Goal: Task Accomplishment & Management: Manage account settings

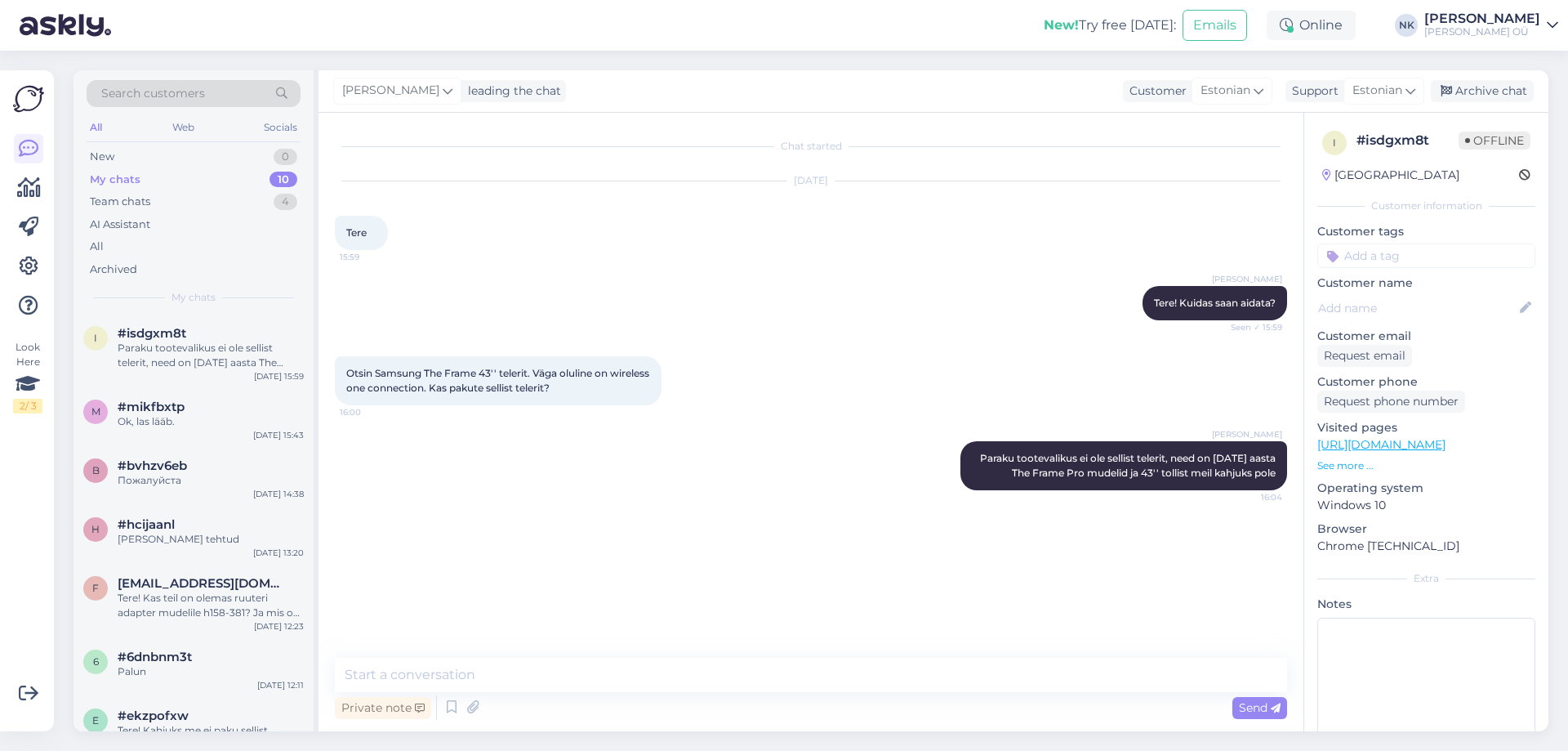
drag, startPoint x: 1490, startPoint y: 101, endPoint x: 354, endPoint y: 389, distance: 1171.9
click at [1490, 101] on div "Archive chat" at bounding box center [1481, 91] width 103 height 22
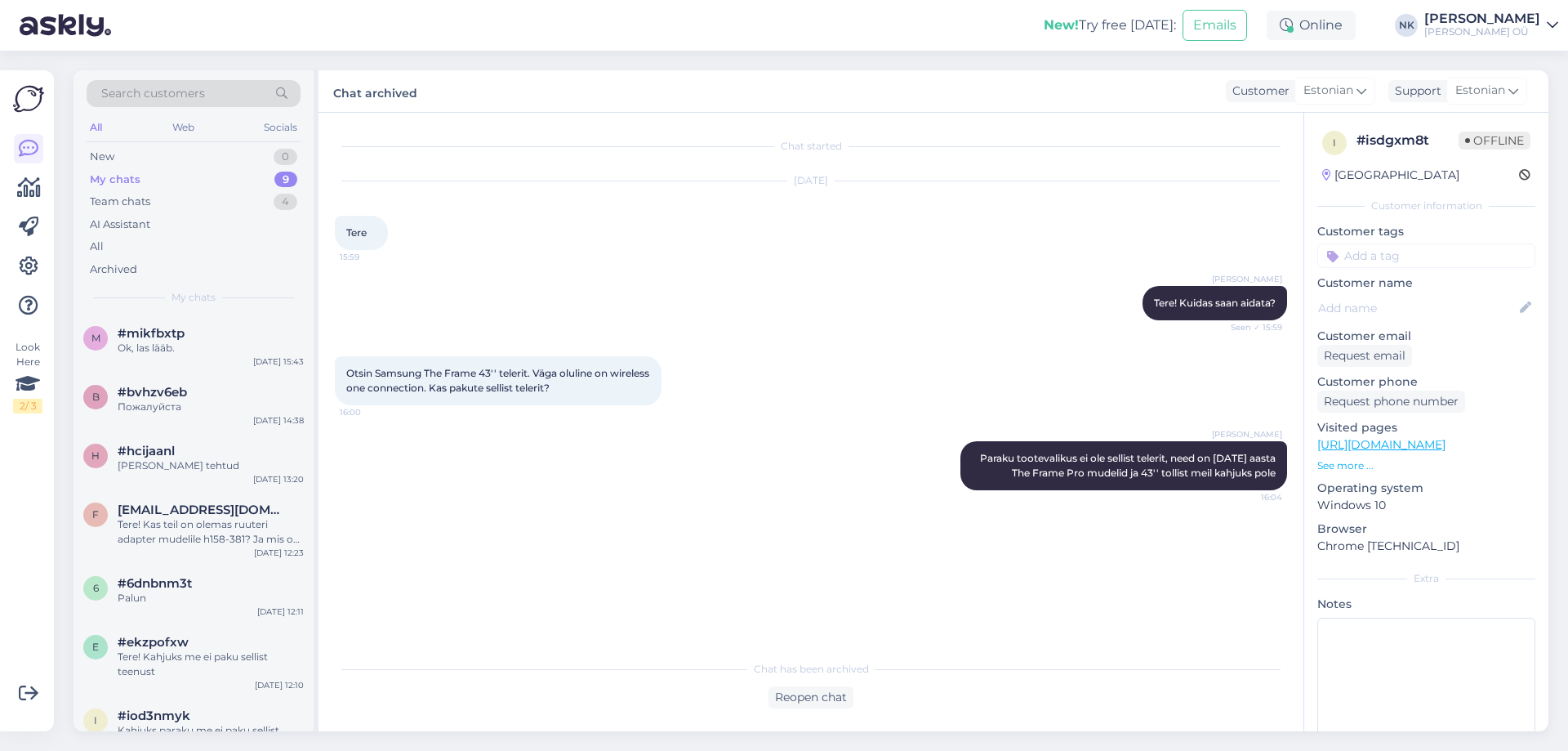
drag, startPoint x: 206, startPoint y: 357, endPoint x: 323, endPoint y: 342, distance: 118.0
click at [206, 358] on div "m #mikfbxtp Ok, las lääb. [DATE] 15:43" at bounding box center [194, 344] width 241 height 59
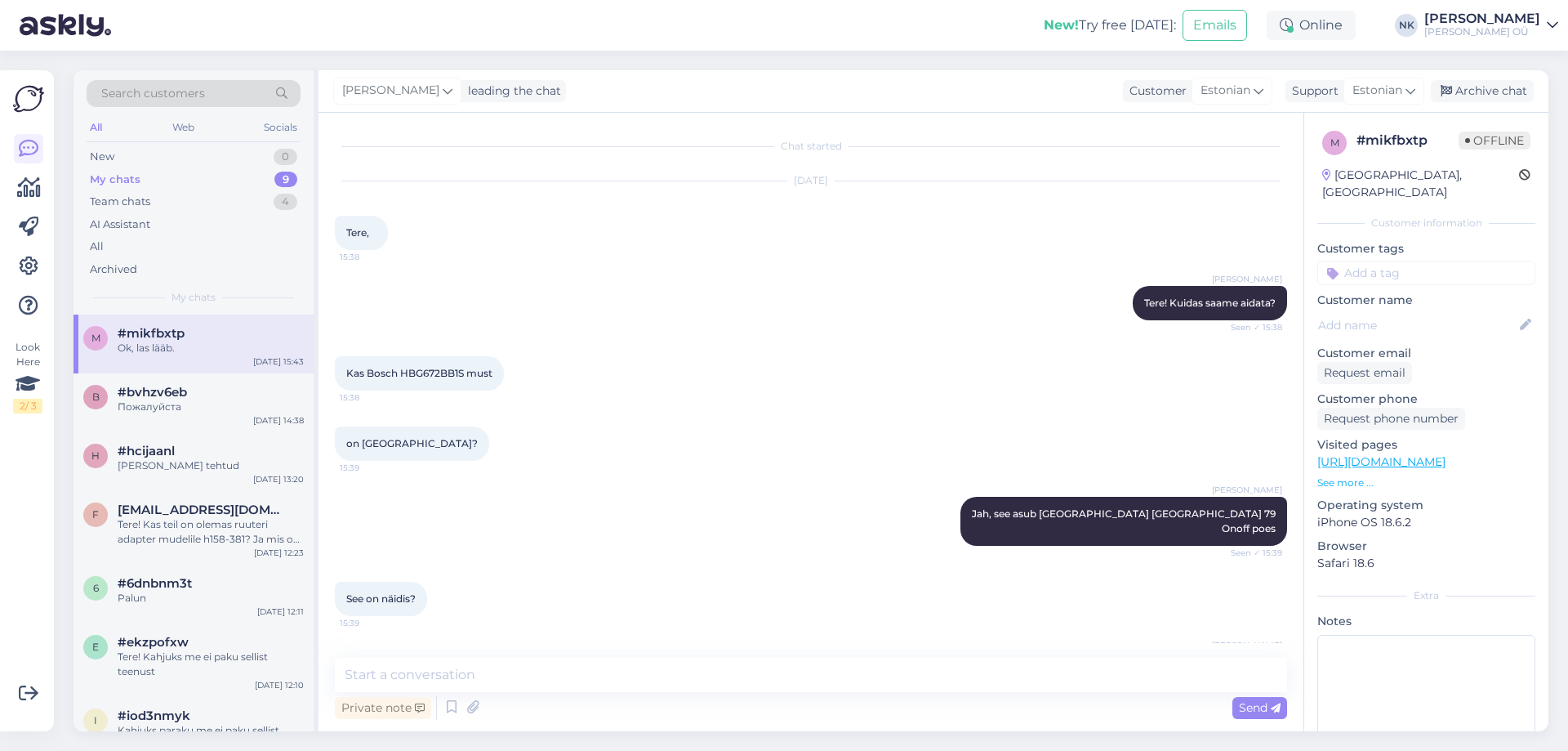
scroll to position [397, 0]
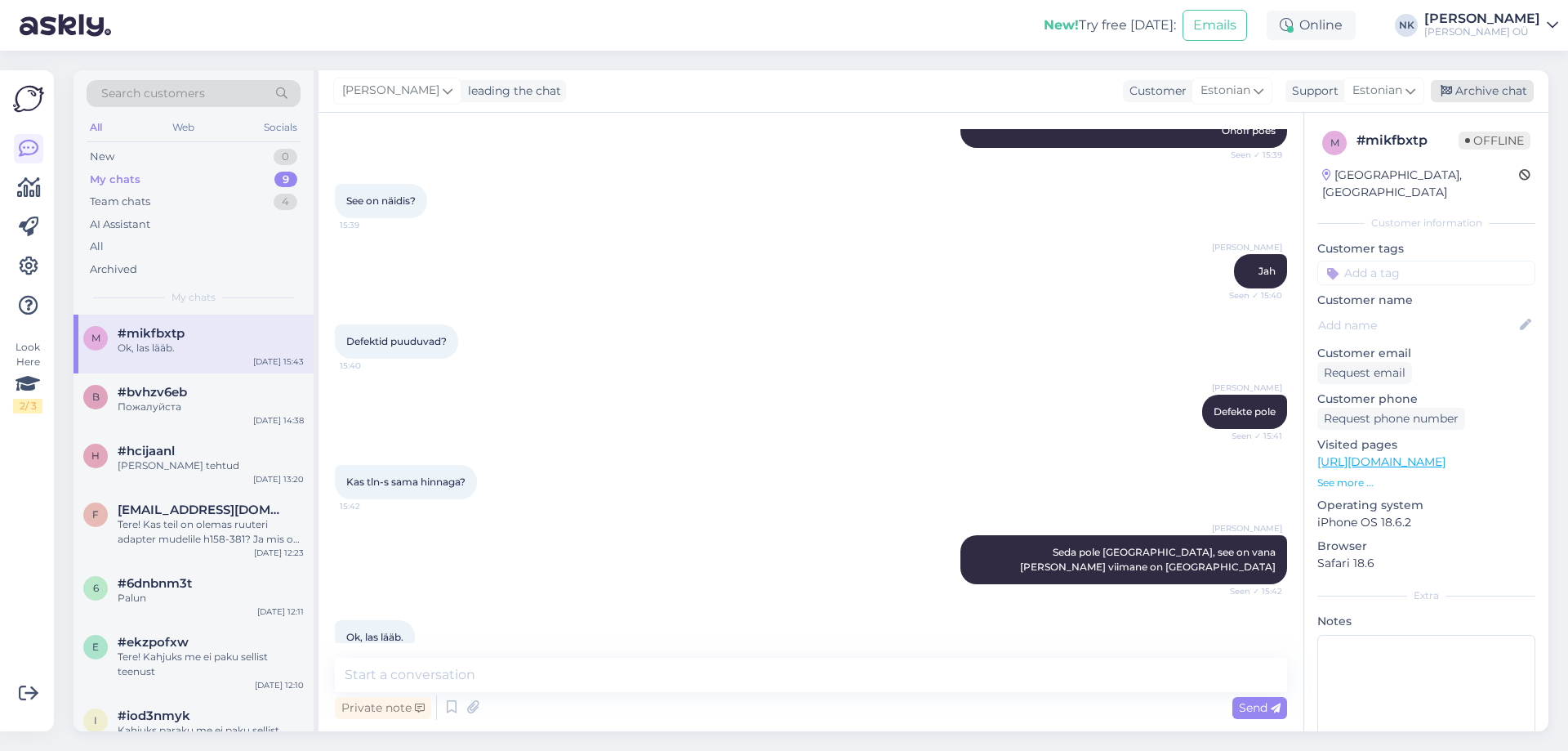
click at [1463, 92] on div "Archive chat" at bounding box center [1481, 91] width 103 height 22
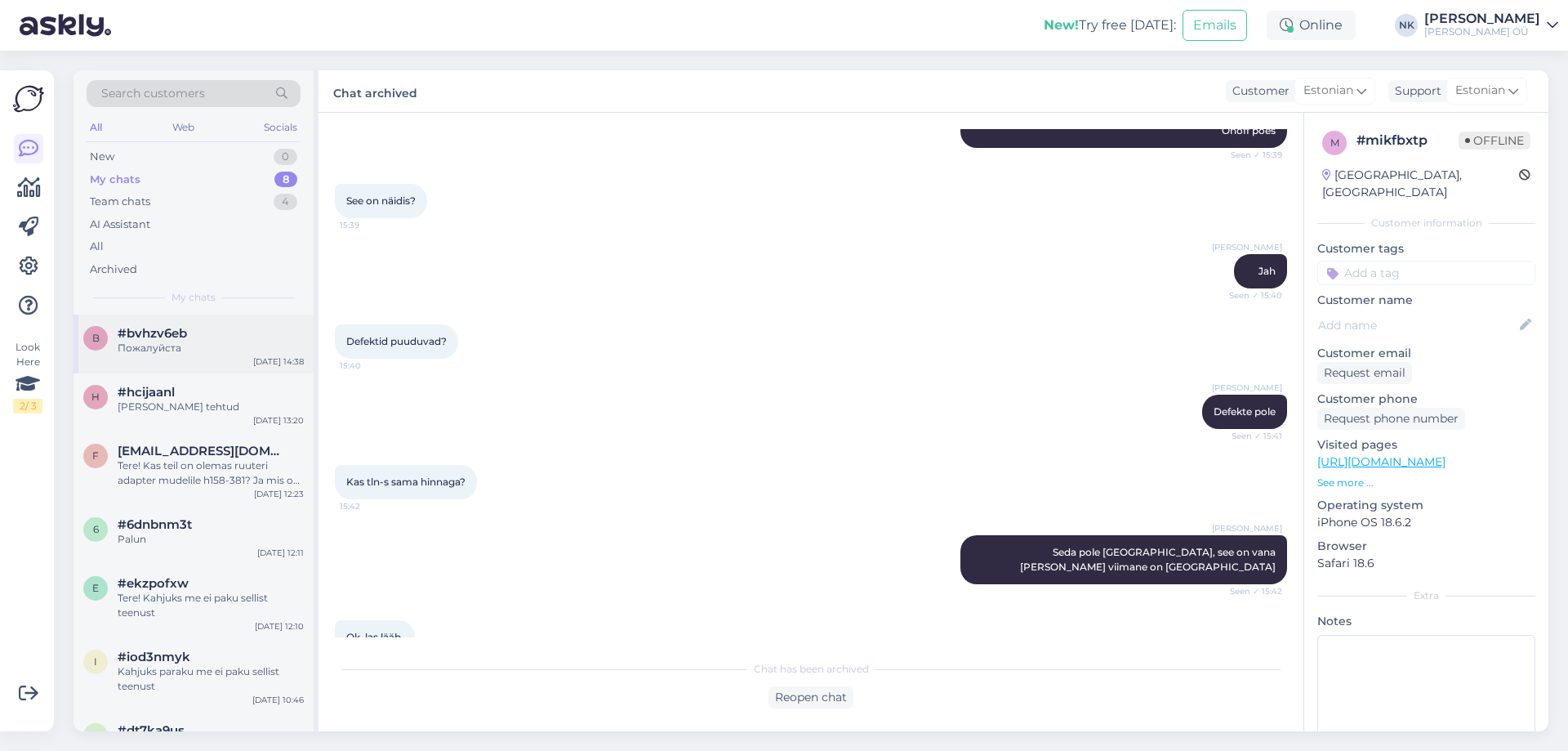
click at [129, 363] on div "b #bvhzv6eb Пожалуйста [DATE] 14:38" at bounding box center [194, 344] width 241 height 59
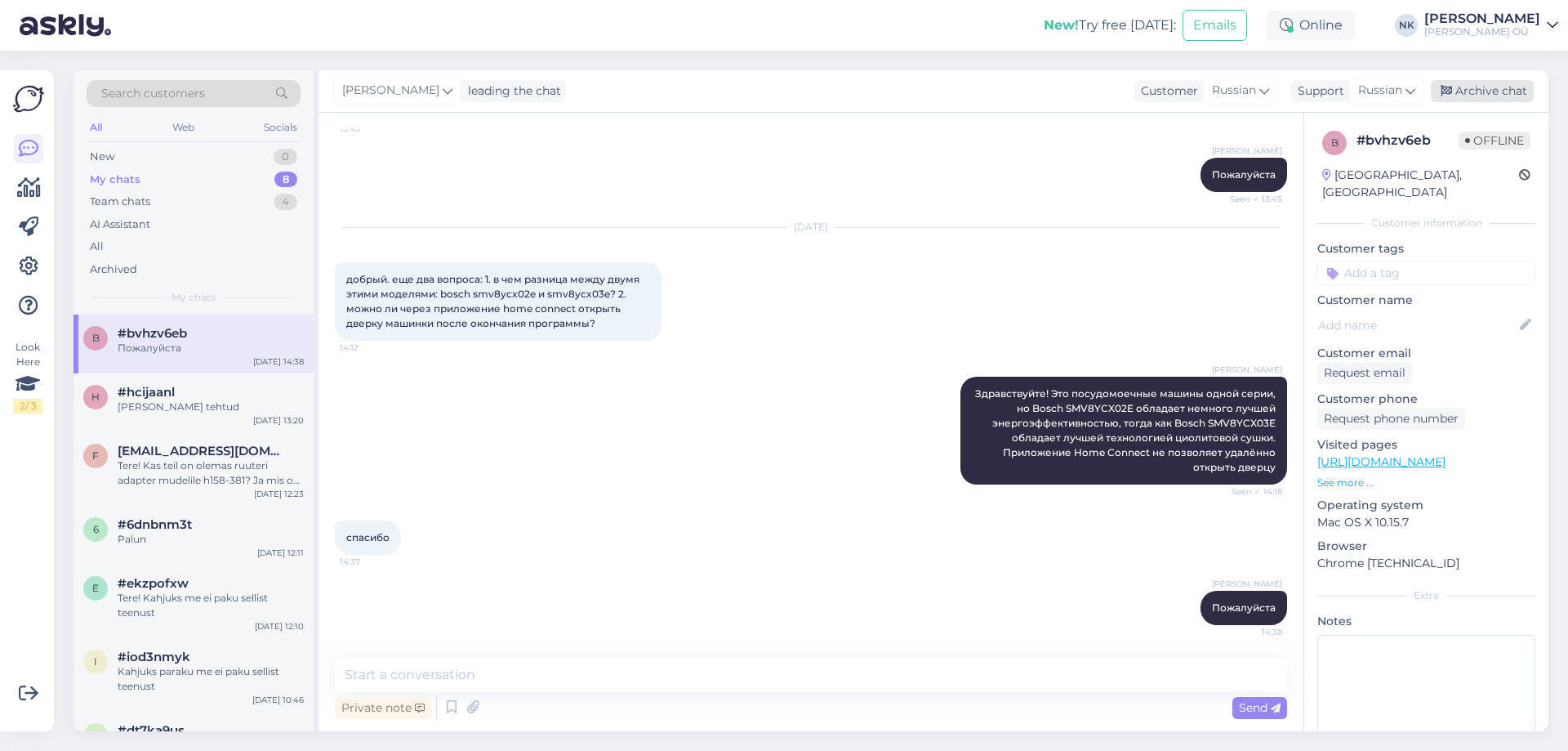
click at [1532, 89] on div "Archive chat" at bounding box center [1481, 91] width 103 height 22
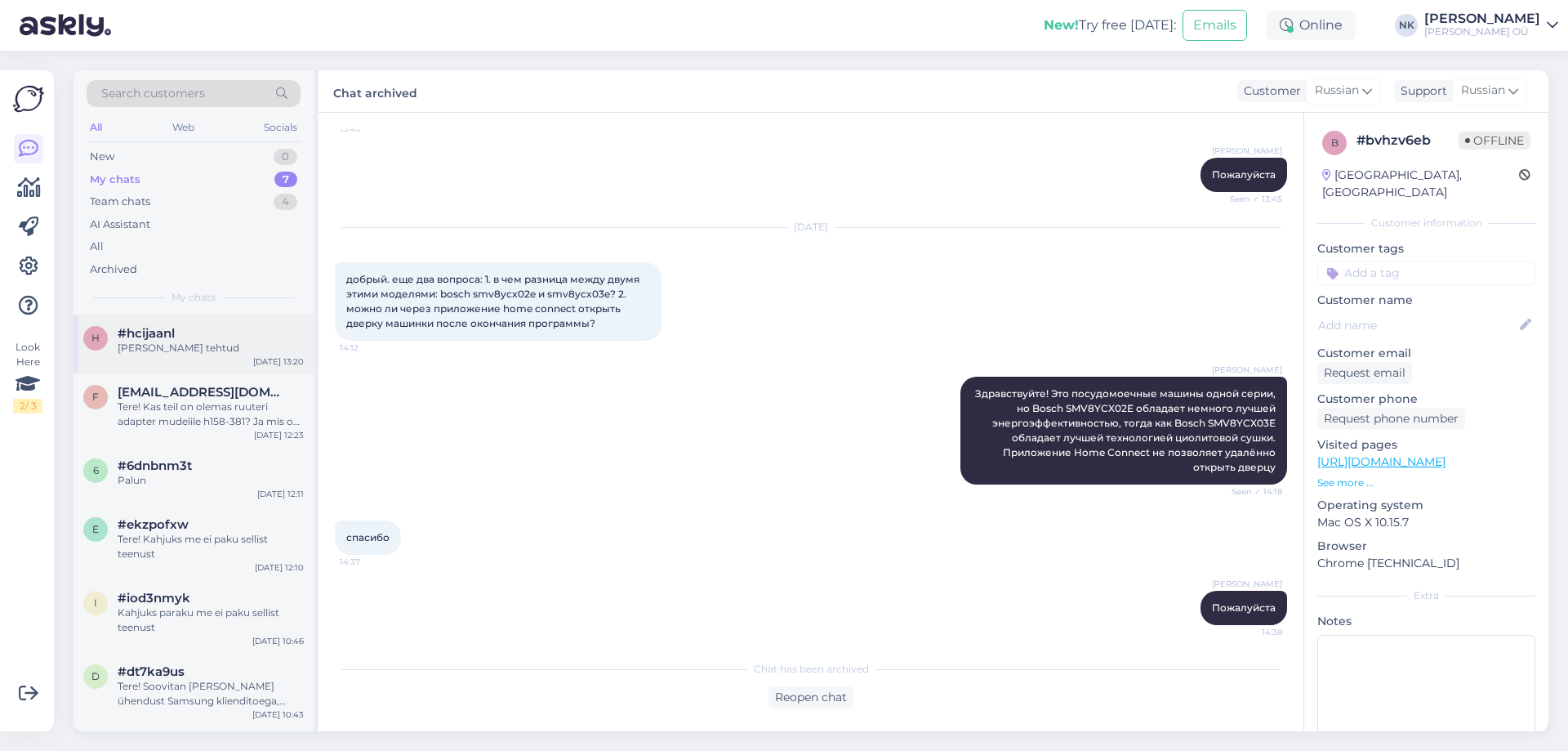
click at [191, 364] on div "h #hcijaanl [PERSON_NAME] tehtud [DATE] 13:20" at bounding box center [194, 344] width 241 height 59
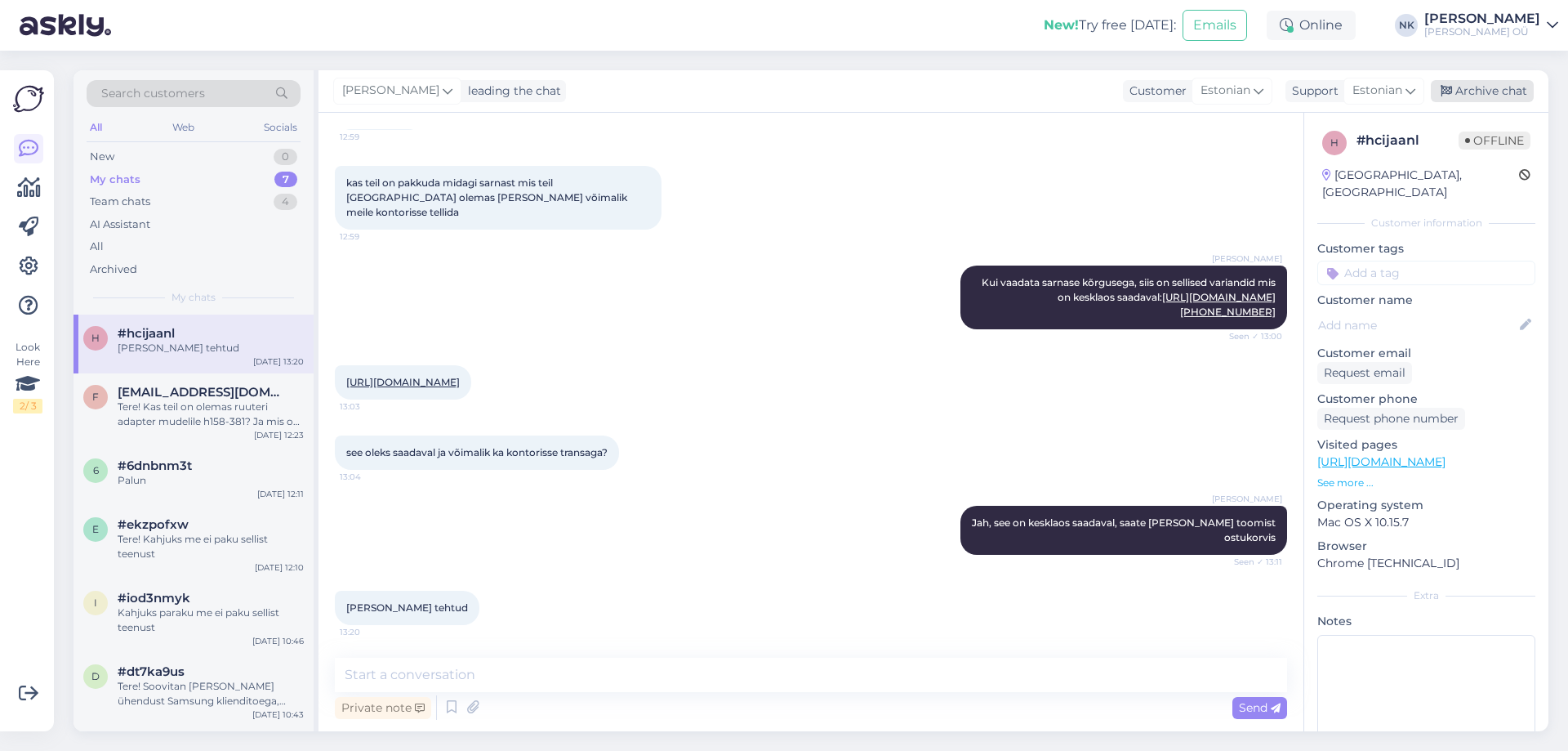
click at [1481, 92] on div "Archive chat" at bounding box center [1481, 91] width 103 height 22
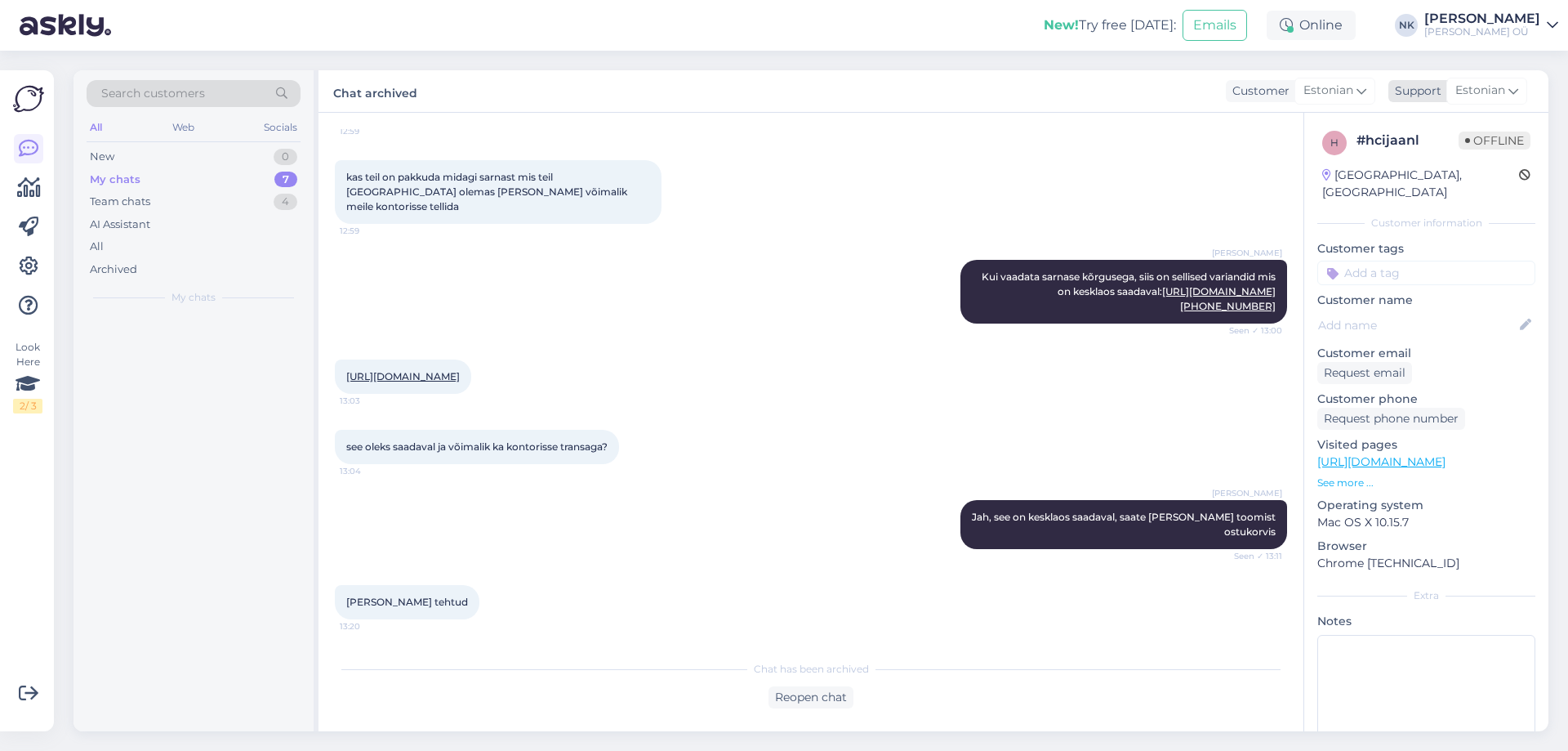
click at [1485, 79] on div "Estonian" at bounding box center [1486, 91] width 81 height 26
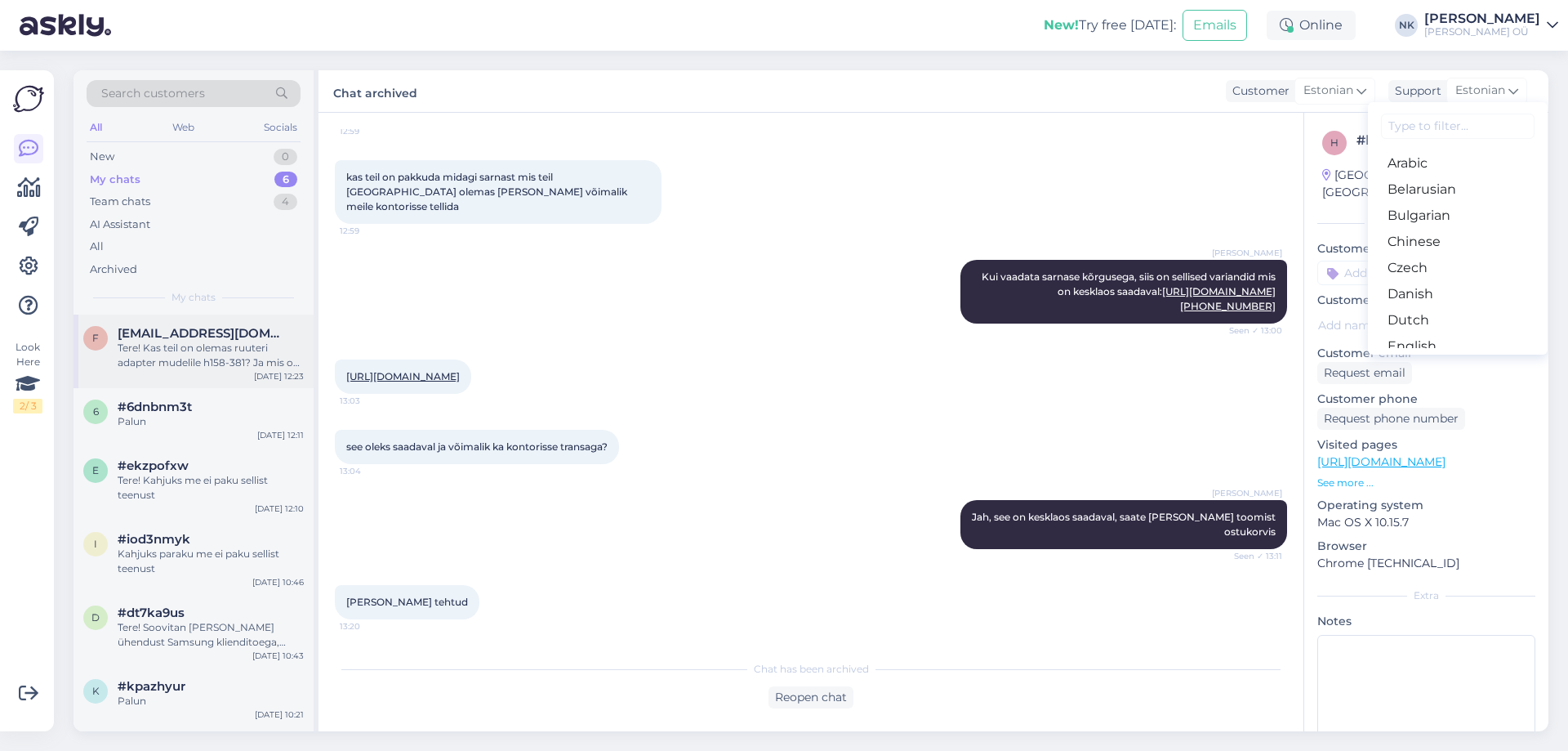
click at [236, 348] on div "Tere! Kas teil on olemas ruuteri adapter mudelile h158-381? Ja mis on hind?" at bounding box center [211, 355] width 187 height 29
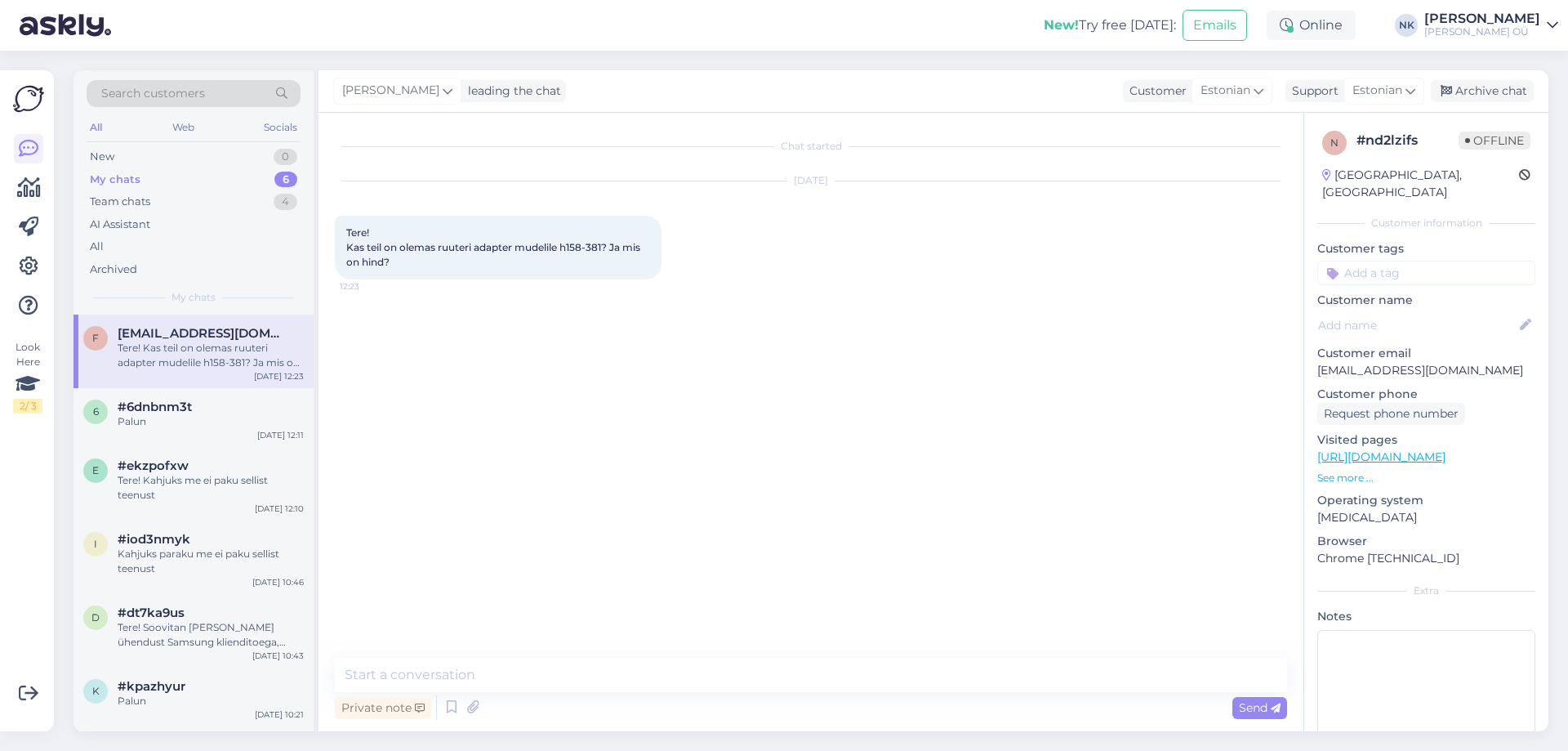
scroll to position [0, 0]
click at [1521, 89] on div "Archive chat" at bounding box center [1481, 91] width 103 height 22
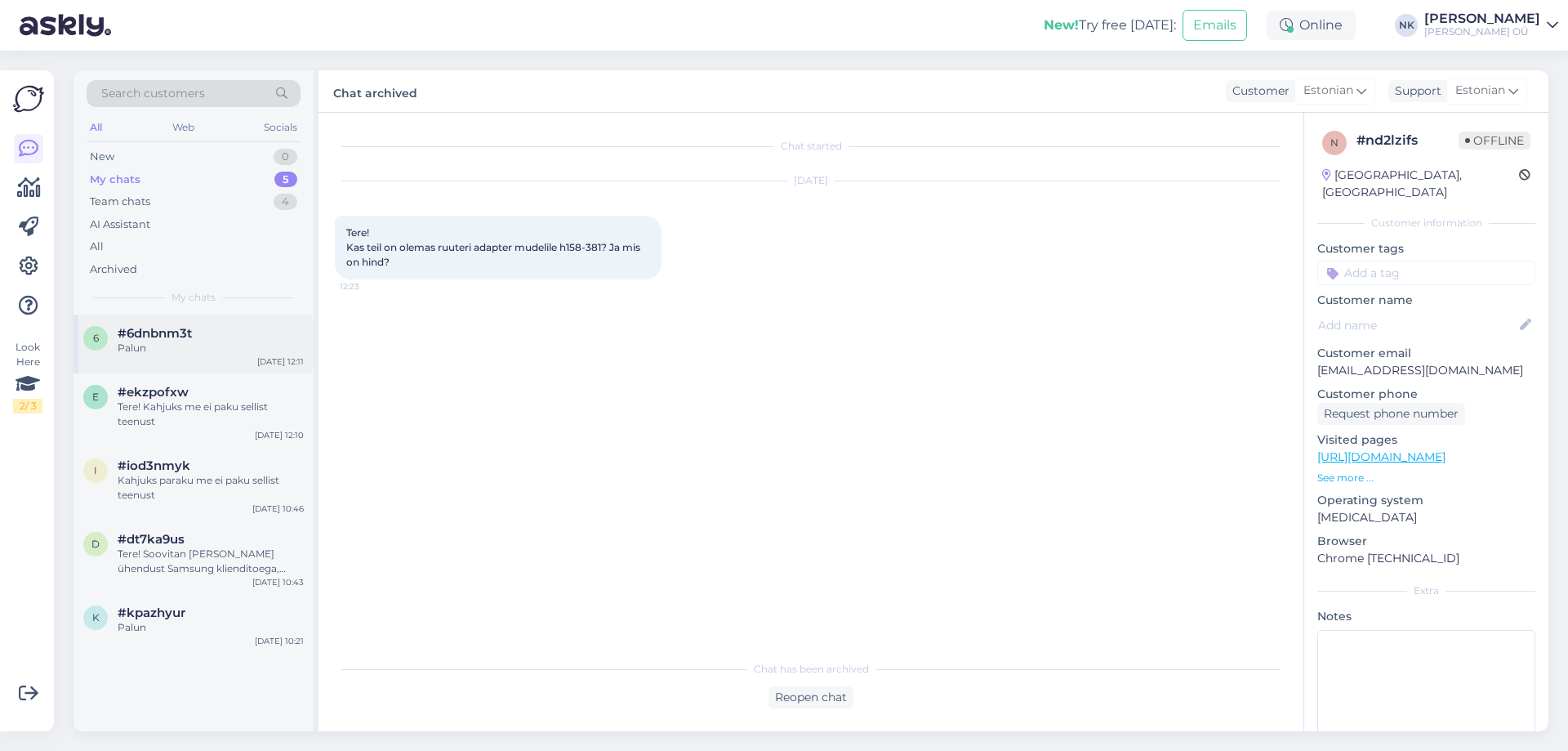
click at [215, 343] on div "Palun" at bounding box center [211, 348] width 187 height 15
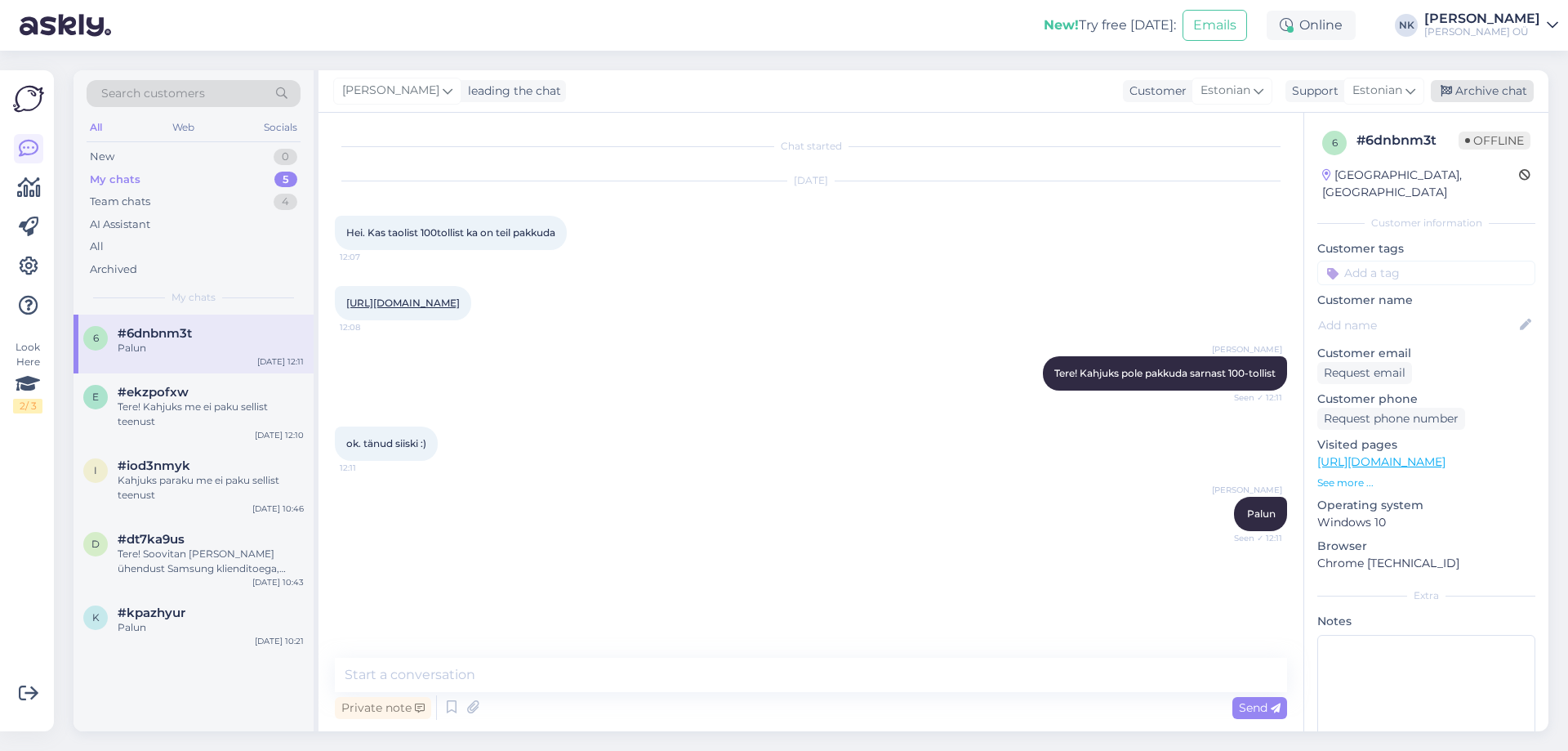
click at [1488, 81] on div "Archive chat" at bounding box center [1481, 91] width 103 height 22
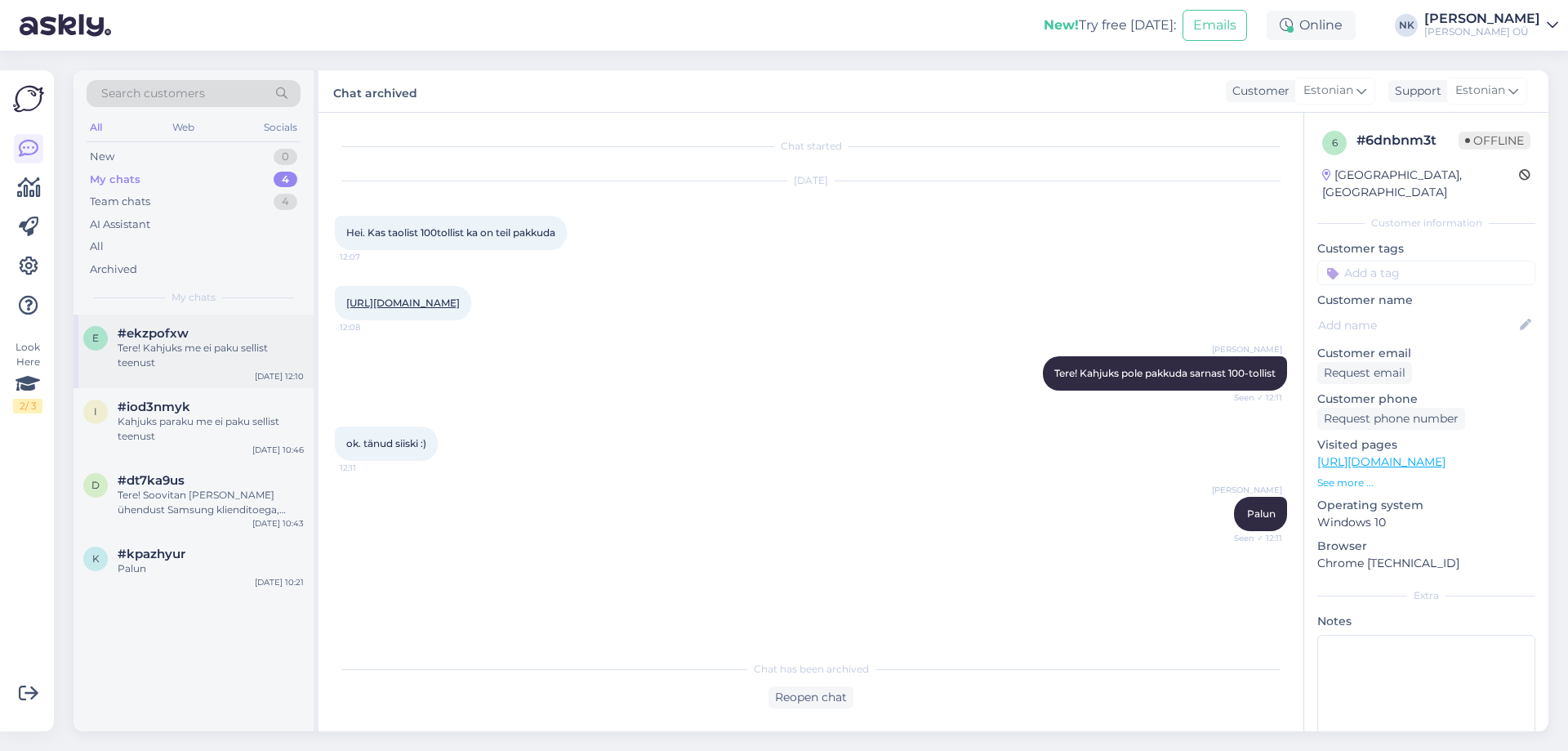
click at [205, 323] on div "e #ekzpofxw Tere! Kahjuks me ei paku sellist teenust [DATE] 12:10" at bounding box center [194, 352] width 241 height 74
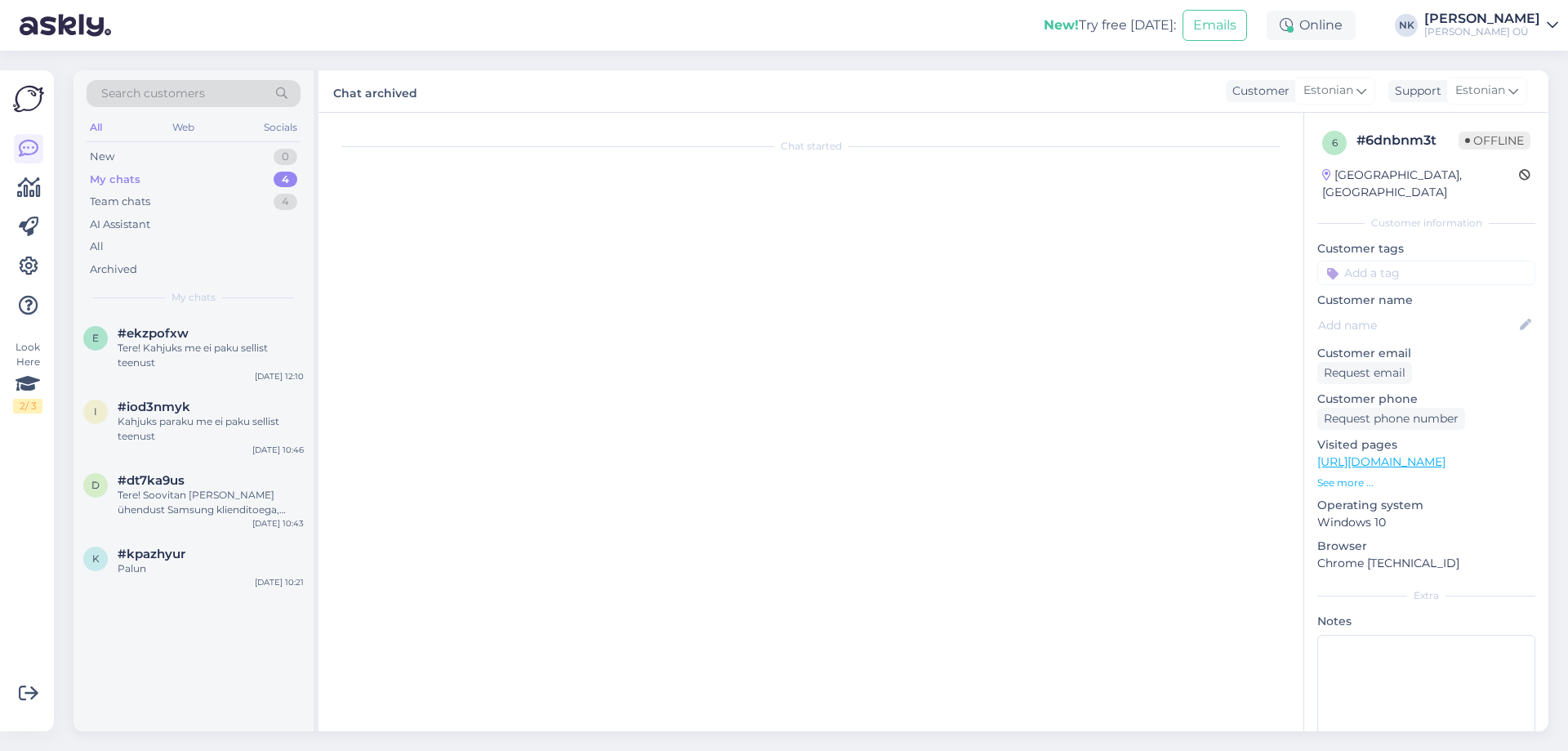
scroll to position [184, 0]
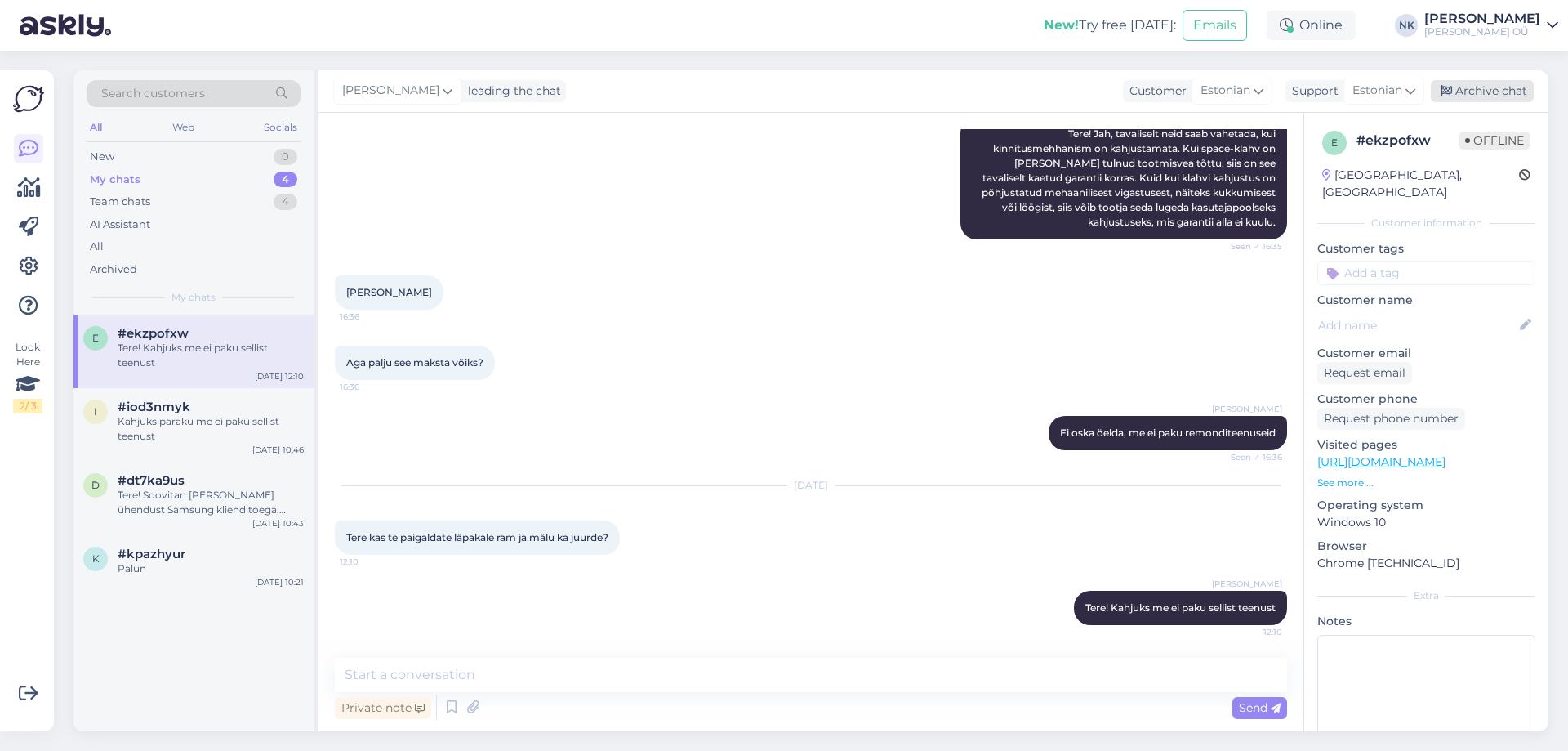
click at [1497, 92] on div "Archive chat" at bounding box center [1481, 91] width 103 height 22
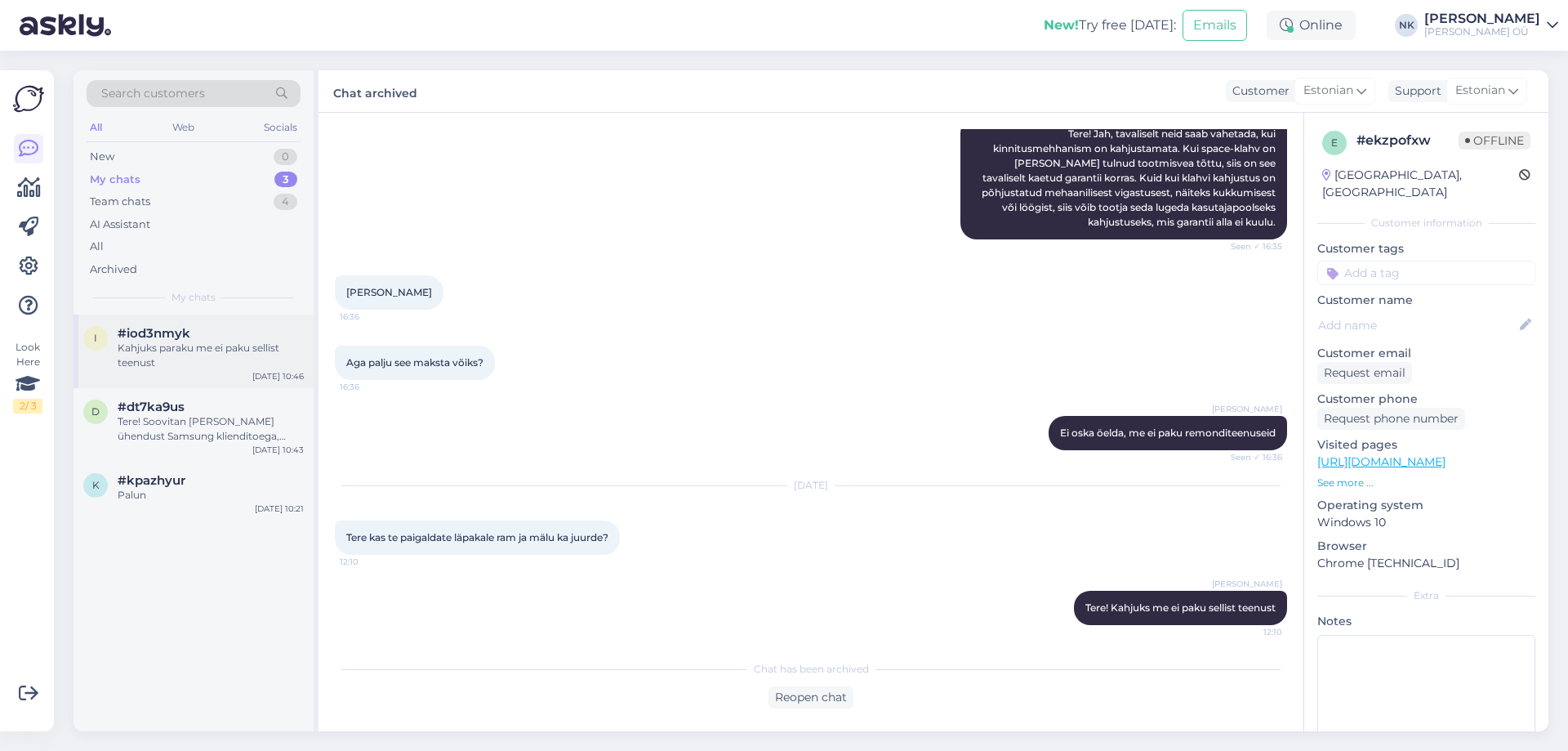
click at [197, 360] on div "Kahjuks paraku me ei paku sellist teenust" at bounding box center [211, 355] width 187 height 29
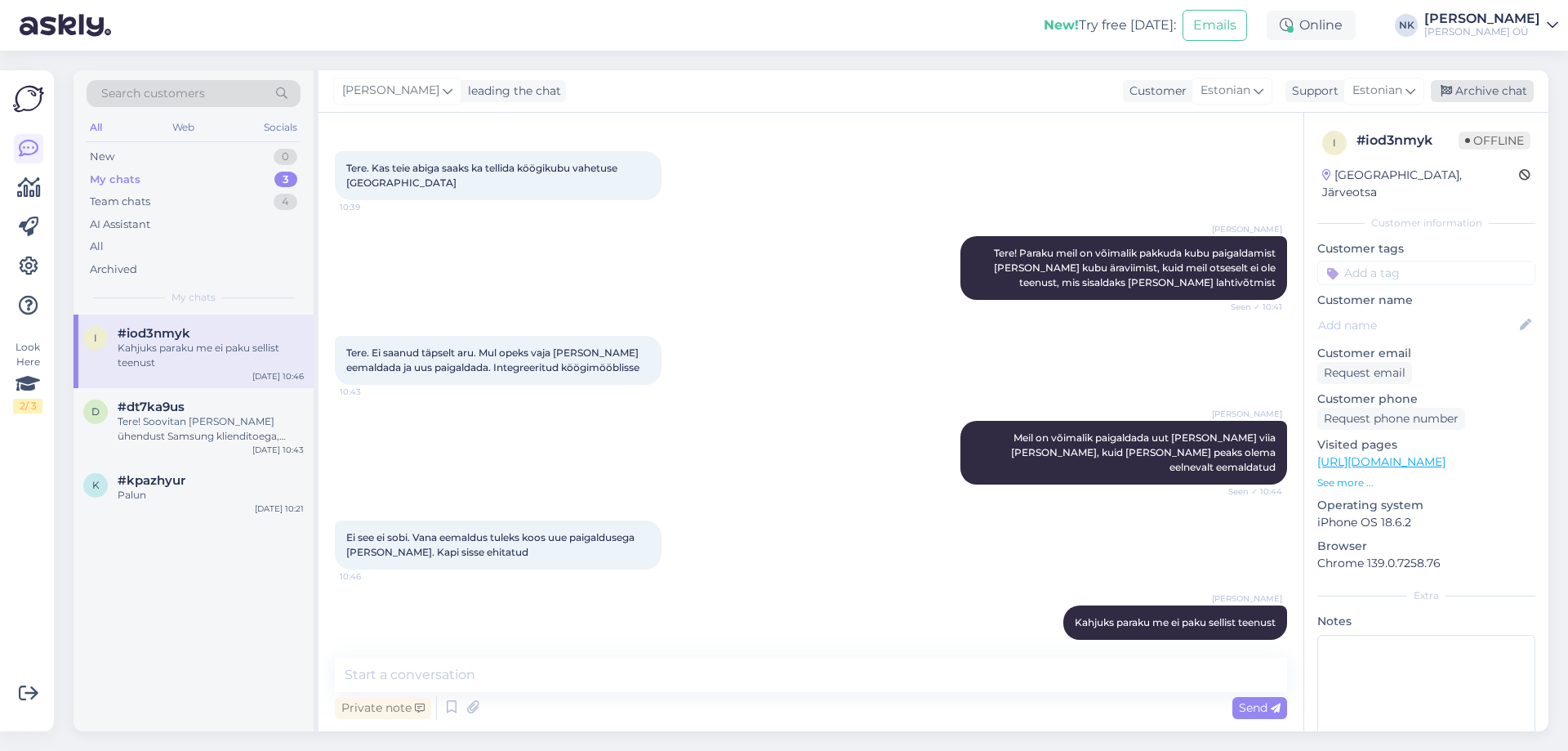
click at [1496, 86] on div "Archive chat" at bounding box center [1481, 91] width 103 height 22
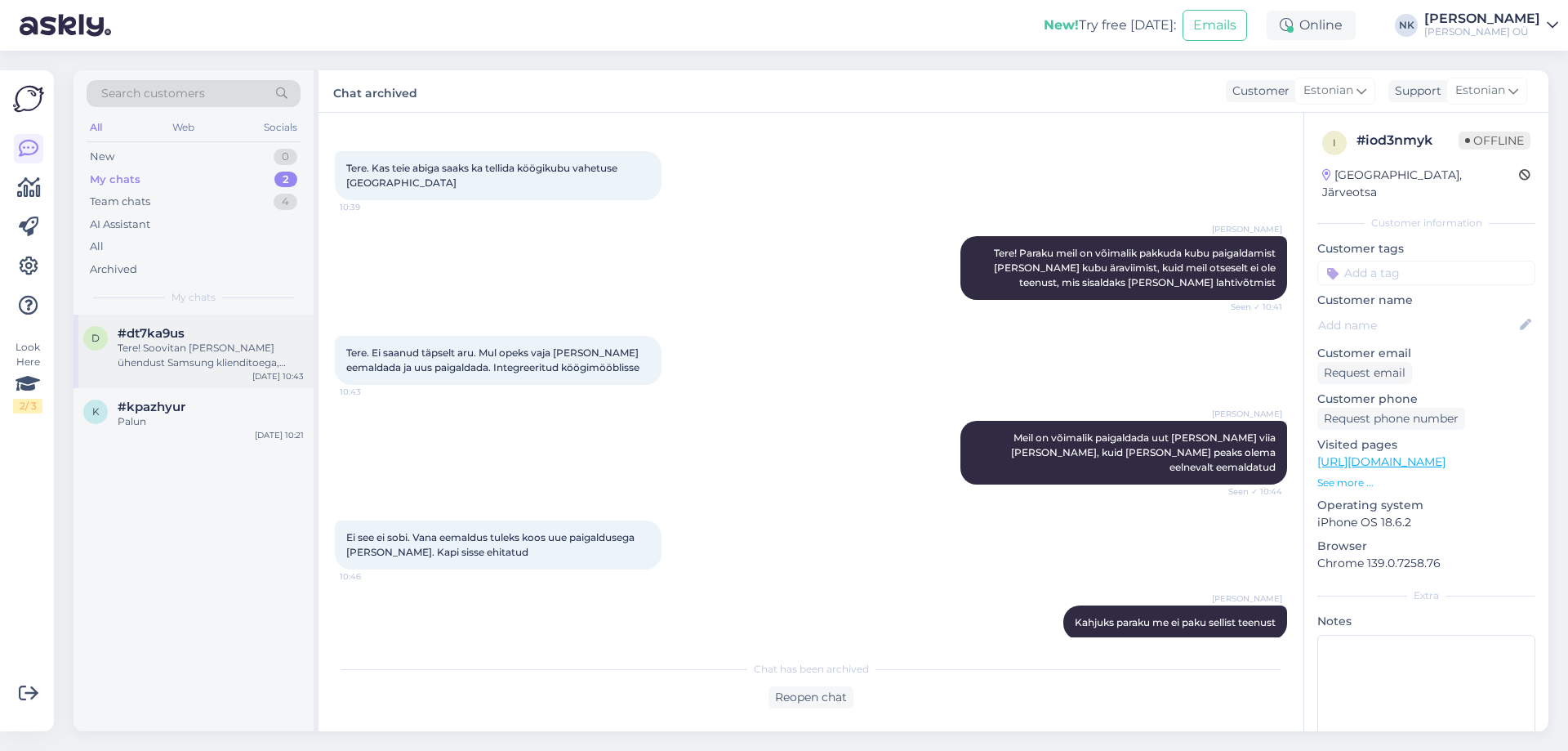
click at [168, 358] on div "Tere! Soovitan [PERSON_NAME] ühendust Samsung klienditoega, nemad saavad aidata…" at bounding box center [211, 355] width 187 height 29
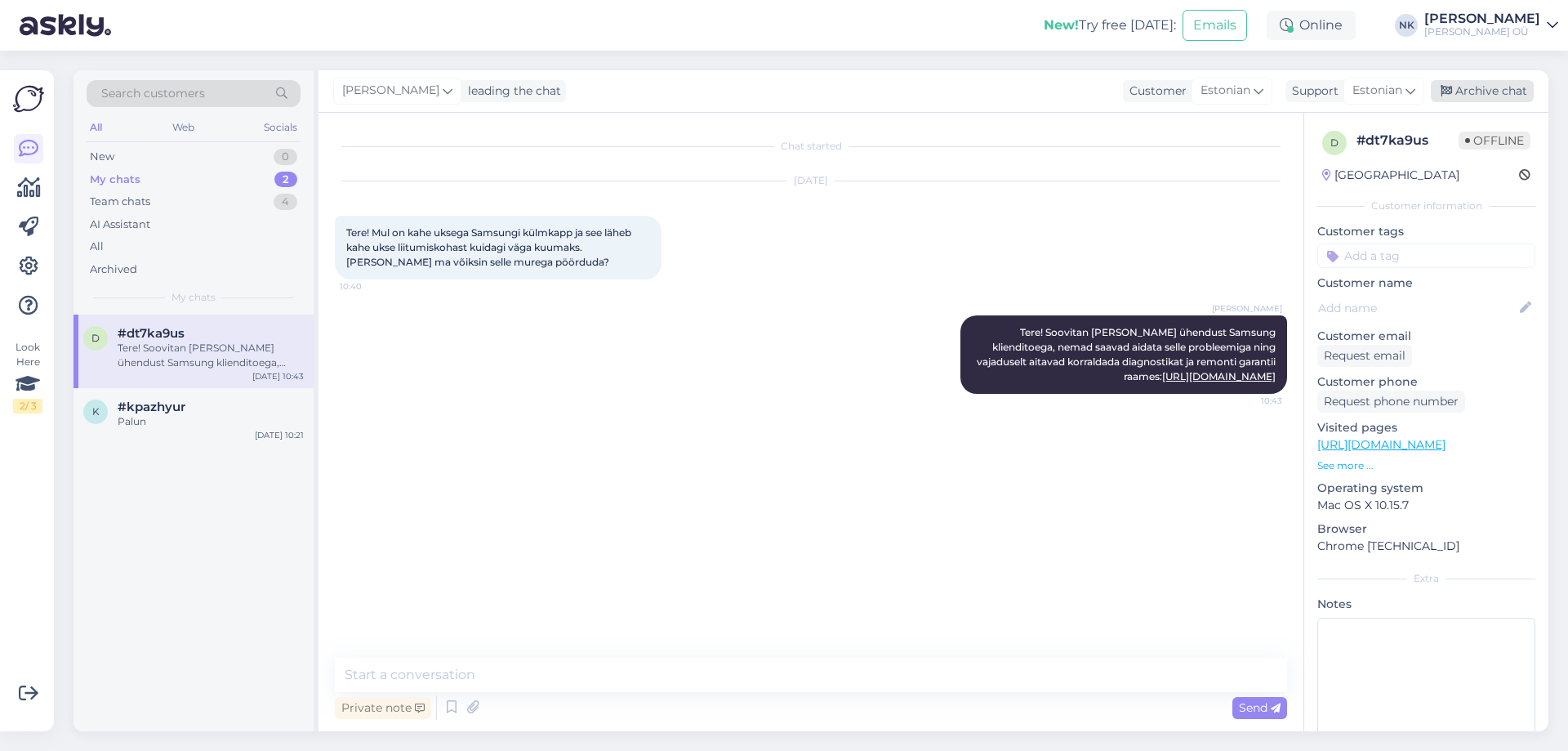
click at [1445, 88] on icon at bounding box center [1445, 91] width 11 height 11
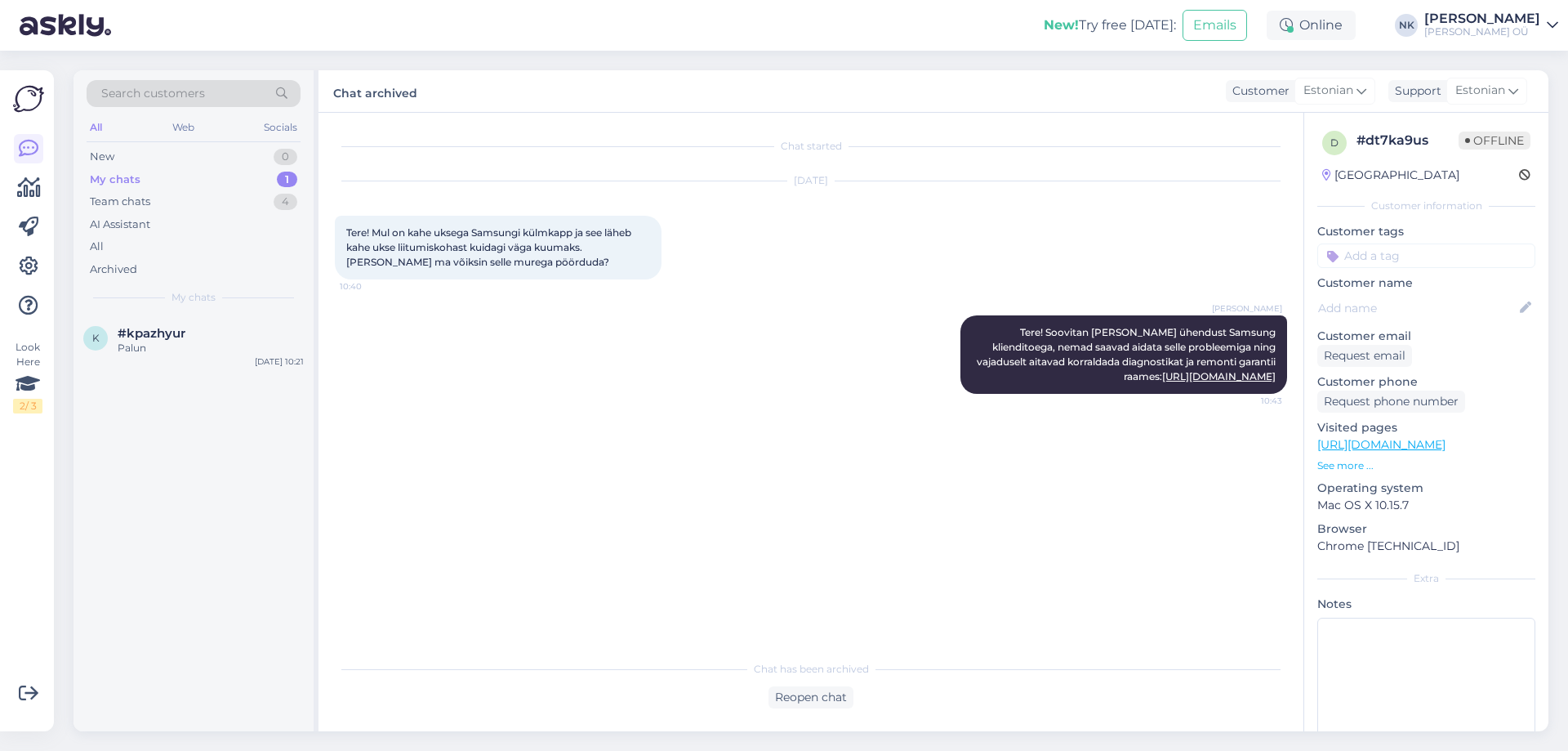
click at [196, 305] on div "Search customers All Web Socials New 0 My chats 1 Team chats 4 AI Assistant All…" at bounding box center [194, 192] width 241 height 245
click at [189, 328] on div "#kpazhyur" at bounding box center [211, 333] width 187 height 15
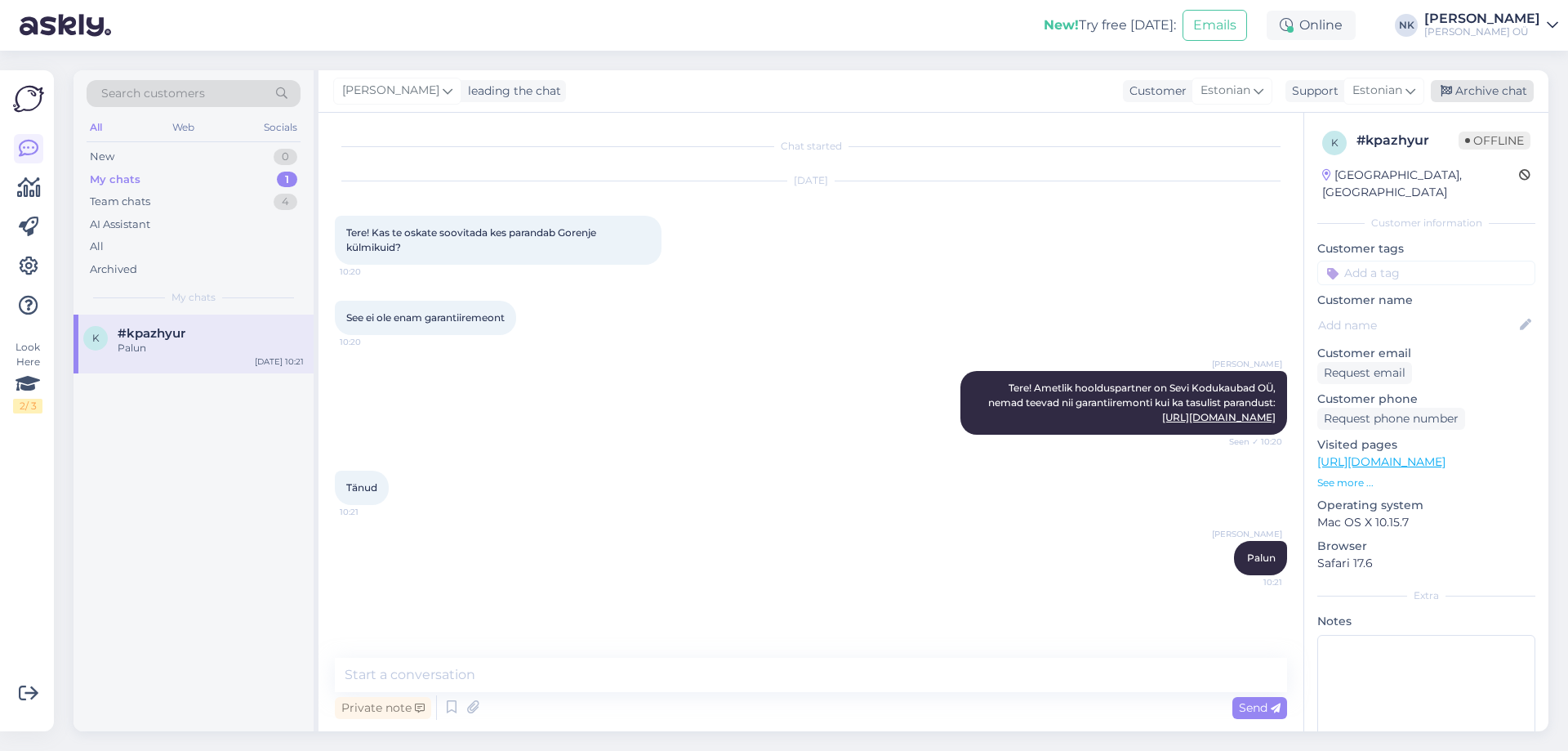
click at [1468, 92] on div "Archive chat" at bounding box center [1481, 91] width 103 height 22
